Goal: Task Accomplishment & Management: Manage account settings

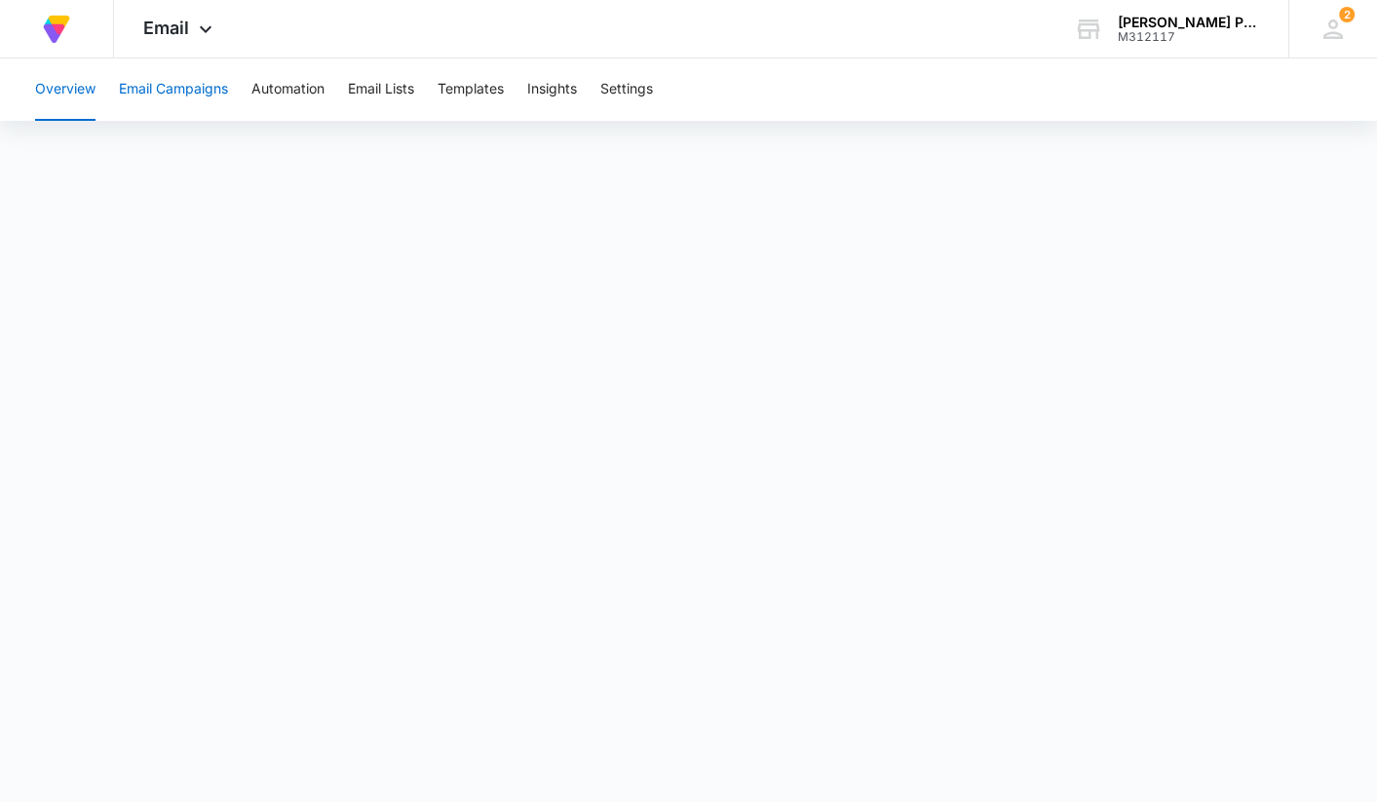
click at [174, 92] on button "Email Campaigns" at bounding box center [173, 89] width 109 height 62
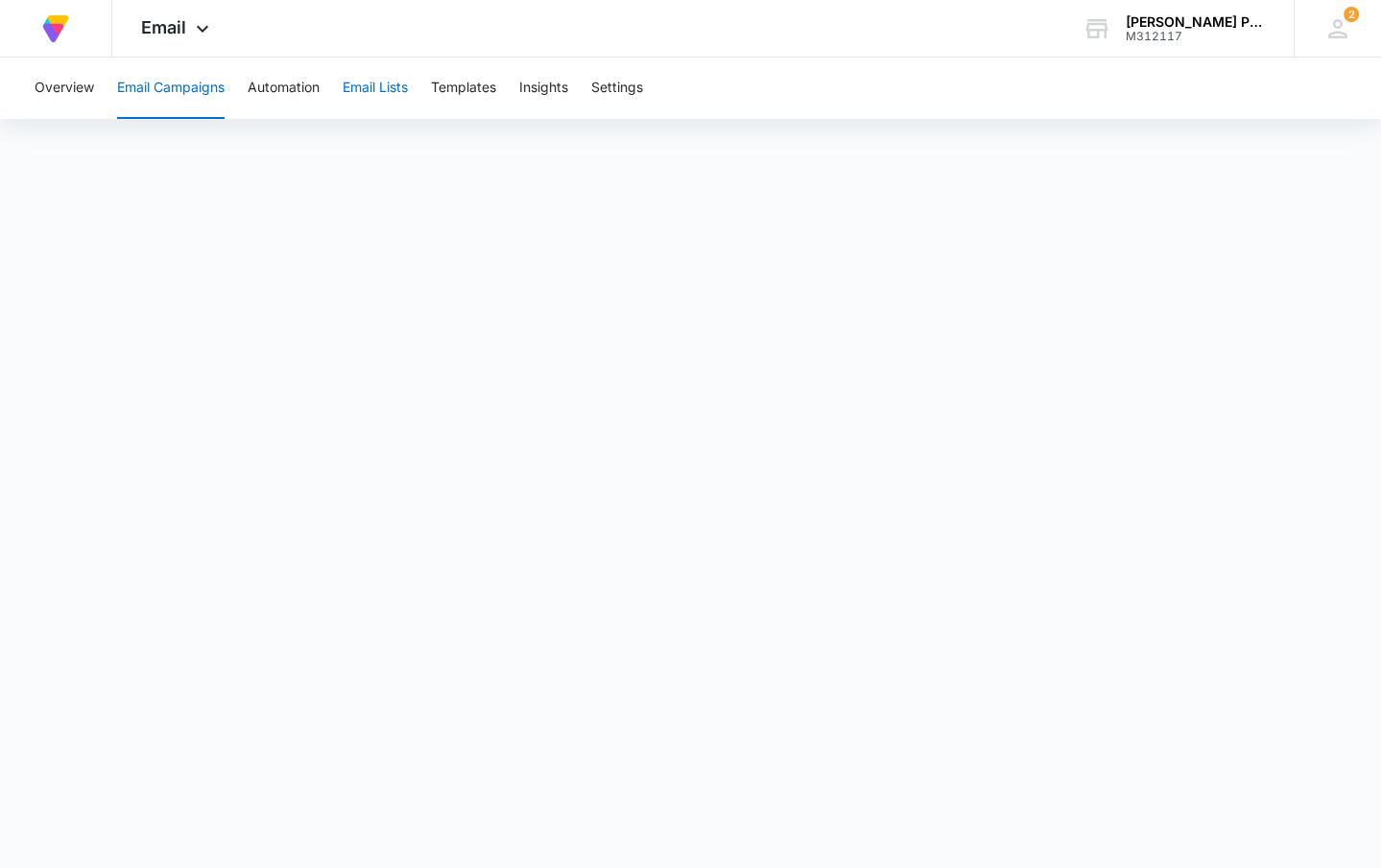
click at [394, 87] on button "Email Lists" at bounding box center [375, 88] width 65 height 61
